Goal: Information Seeking & Learning: Check status

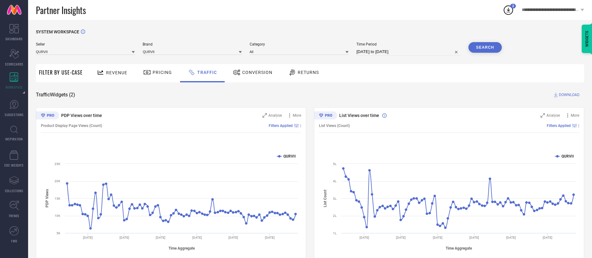
type input "S"
type input "samurai"
click at [55, 57] on div "SAMURAI EXPORTS PRIVATE LIMITED" at bounding box center [85, 60] width 99 height 11
type input "[DATE] to [DATE]"
click at [173, 50] on input at bounding box center [192, 51] width 99 height 7
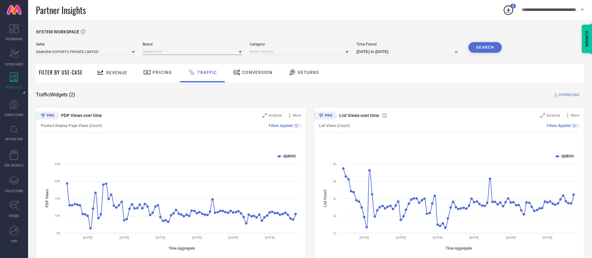
click at [174, 53] on input at bounding box center [192, 51] width 99 height 7
click at [174, 58] on div "STELLERS" at bounding box center [192, 60] width 99 height 11
click at [256, 53] on input at bounding box center [299, 51] width 99 height 7
click at [260, 53] on input at bounding box center [299, 51] width 99 height 7
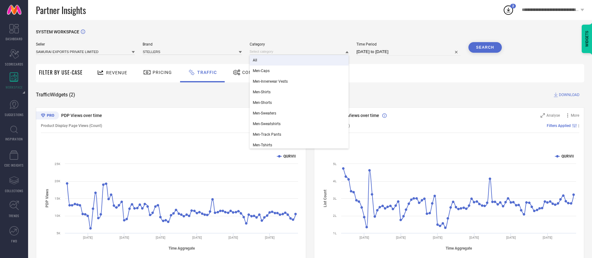
click at [260, 58] on div "All" at bounding box center [299, 60] width 99 height 11
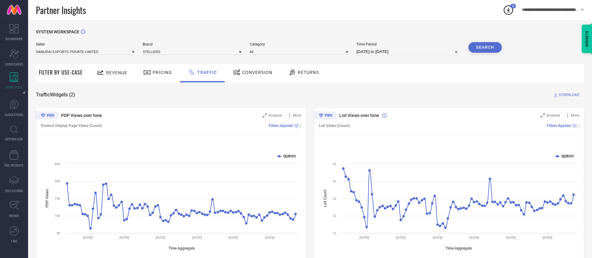
select select "5"
select select "2025"
select select "6"
select select "2025"
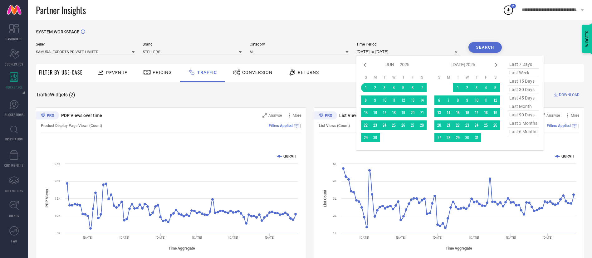
click at [415, 50] on input "[DATE] to [DATE]" at bounding box center [408, 51] width 104 height 7
click at [511, 125] on span "last 3 months" at bounding box center [523, 123] width 31 height 8
type input "[DATE] to [DATE]"
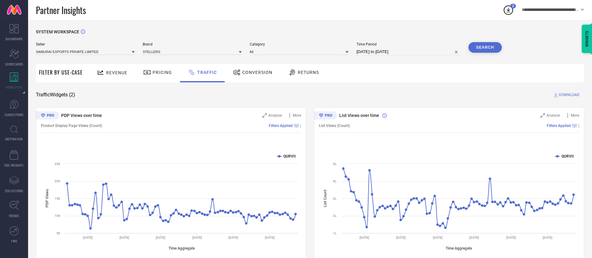
click at [429, 46] on span "Time Period" at bounding box center [408, 44] width 104 height 4
select select "5"
select select "2025"
select select "6"
select select "2025"
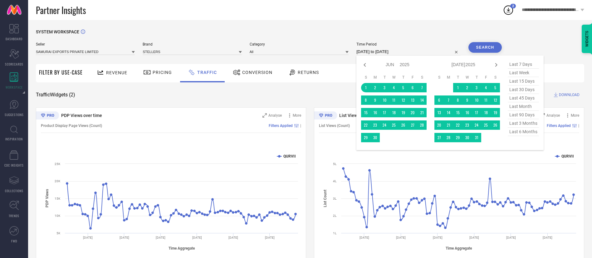
click at [424, 52] on input "[DATE] to [DATE]" at bounding box center [408, 51] width 104 height 7
click at [500, 67] on icon at bounding box center [496, 64] width 7 height 7
select select "6"
select select "2025"
select select "7"
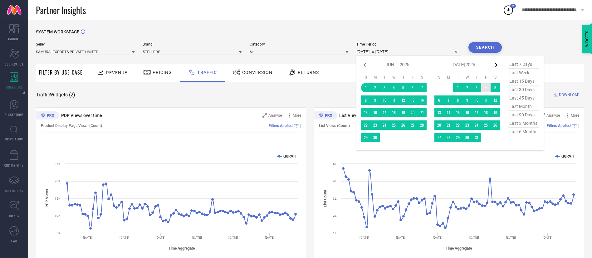
select select "2025"
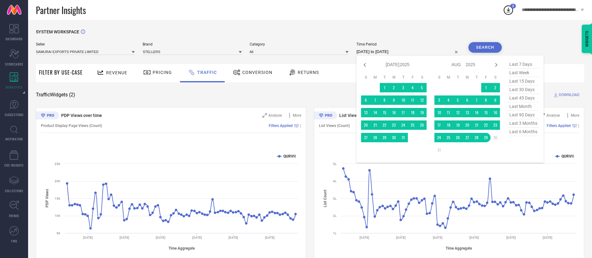
click at [438, 150] on td "31" at bounding box center [438, 149] width 9 height 9
click at [489, 52] on button "Search" at bounding box center [485, 47] width 34 height 11
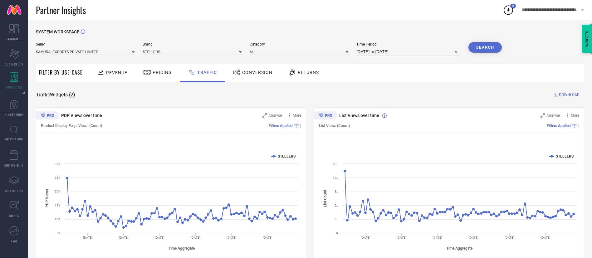
click at [571, 94] on span "DOWNLOAD" at bounding box center [569, 95] width 21 height 6
